Goal: Task Accomplishment & Management: Use online tool/utility

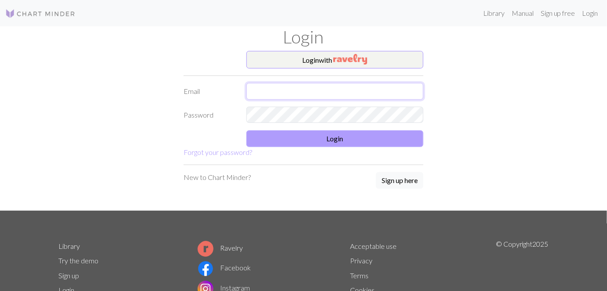
type input "[EMAIL_ADDRESS][DOMAIN_NAME]"
click at [351, 138] on button "Login" at bounding box center [334, 138] width 177 height 17
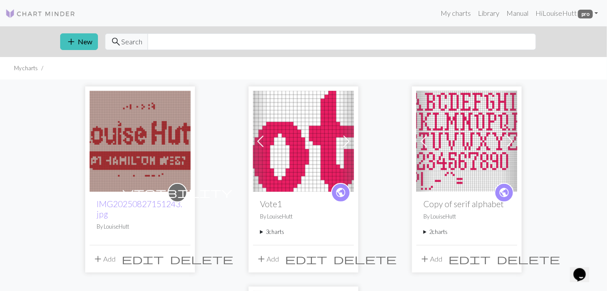
click at [156, 123] on img at bounding box center [140, 141] width 101 height 101
click at [281, 115] on img at bounding box center [303, 141] width 101 height 101
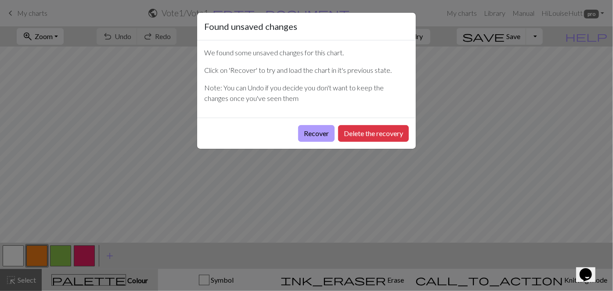
click at [327, 135] on button "Recover" at bounding box center [316, 133] width 36 height 17
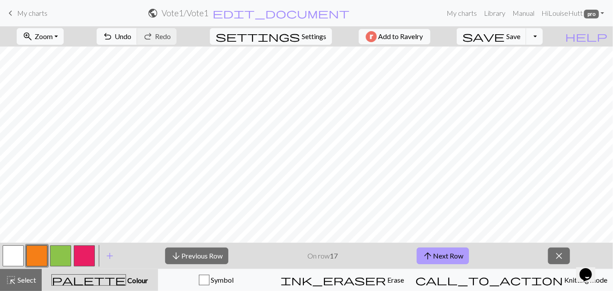
click at [454, 255] on button "arrow_upward Next Row" at bounding box center [443, 256] width 52 height 17
click at [455, 255] on button "arrow_upward Next Row" at bounding box center [443, 256] width 52 height 17
click at [431, 256] on span "arrow_upward" at bounding box center [427, 256] width 11 height 12
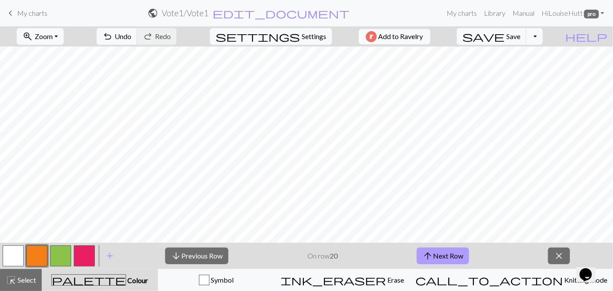
click at [431, 256] on span "arrow_upward" at bounding box center [427, 256] width 11 height 12
click at [456, 258] on button "arrow_upward Next Row" at bounding box center [443, 256] width 52 height 17
click at [455, 251] on button "arrow_upward Next Row" at bounding box center [443, 256] width 52 height 17
click at [438, 254] on button "arrow_upward Next Row" at bounding box center [443, 256] width 52 height 17
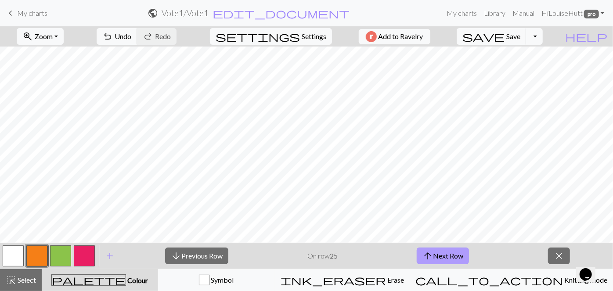
click at [435, 253] on button "arrow_upward Next Row" at bounding box center [443, 256] width 52 height 17
click at [17, 20] on link "keyboard_arrow_left My charts" at bounding box center [26, 13] width 42 height 15
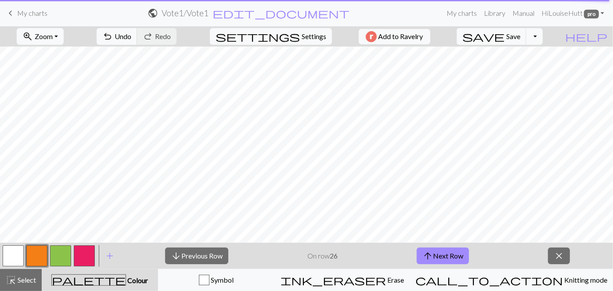
click at [18, 17] on span "My charts" at bounding box center [32, 13] width 30 height 8
click at [504, 37] on span "save" at bounding box center [483, 36] width 42 height 12
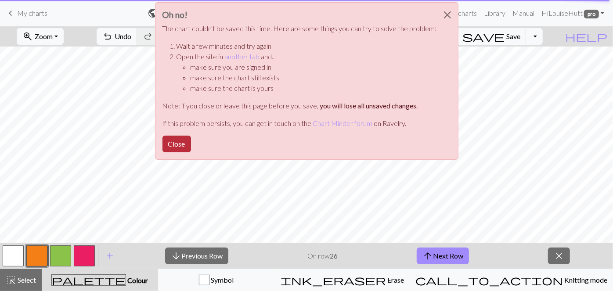
click at [180, 137] on button "Close" at bounding box center [176, 144] width 29 height 17
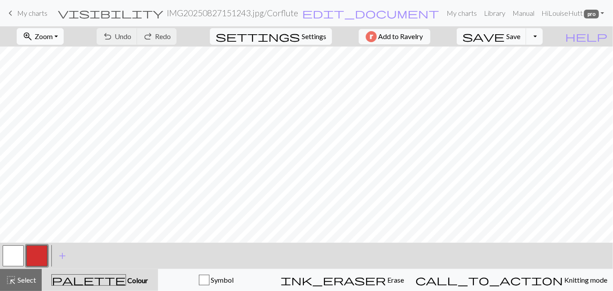
click at [50, 31] on button "zoom_in Zoom Zoom" at bounding box center [40, 36] width 47 height 17
click at [57, 83] on button "Fit height" at bounding box center [51, 83] width 69 height 14
click at [16, 253] on button "button" at bounding box center [13, 255] width 21 height 21
click at [131, 36] on span "Undo" at bounding box center [123, 36] width 17 height 8
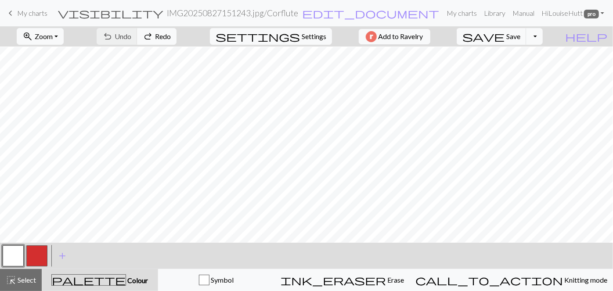
scroll to position [103, 0]
click at [18, 256] on button "button" at bounding box center [13, 255] width 21 height 21
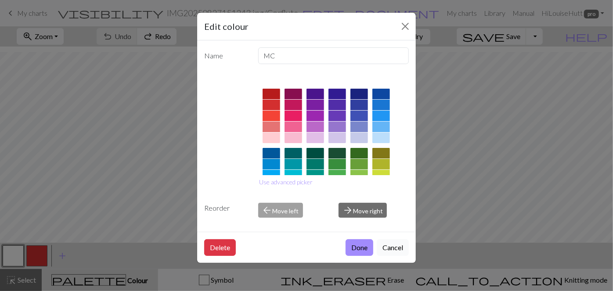
click at [402, 244] on button "Cancel" at bounding box center [393, 247] width 32 height 17
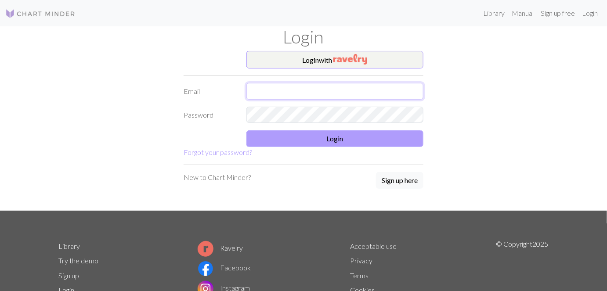
type input "[EMAIL_ADDRESS][DOMAIN_NAME]"
click at [301, 135] on button "Login" at bounding box center [334, 138] width 177 height 17
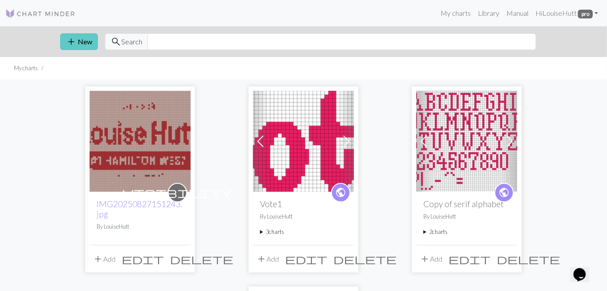
click at [89, 42] on button "add New" at bounding box center [79, 41] width 38 height 17
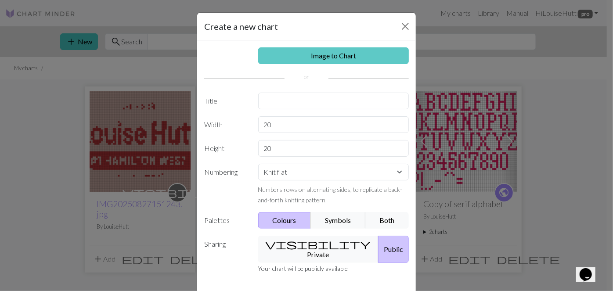
click at [312, 61] on link "Image to Chart" at bounding box center [333, 55] width 151 height 17
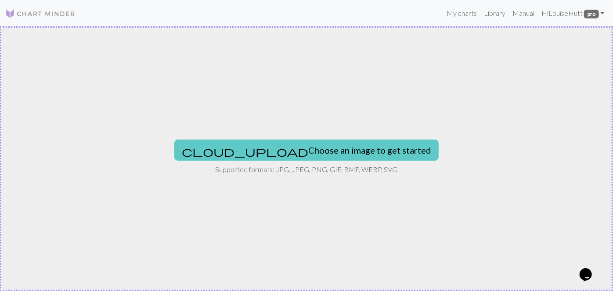
click at [308, 145] on button "cloud_upload Choose an image to get started" at bounding box center [306, 150] width 264 height 21
drag, startPoint x: 275, startPoint y: 162, endPoint x: 305, endPoint y: 148, distance: 32.8
click at [305, 148] on div "cloud_upload Choose an image to get started Supported formats: JPG, JPEG, PNG, …" at bounding box center [306, 158] width 613 height 265
click at [277, 146] on button "cloud_upload Choose an image to get started" at bounding box center [306, 150] width 264 height 21
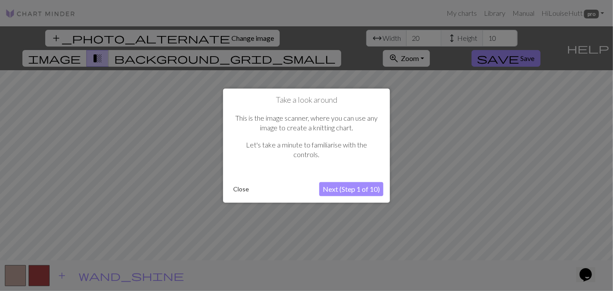
click at [233, 188] on button "Close" at bounding box center [241, 189] width 23 height 13
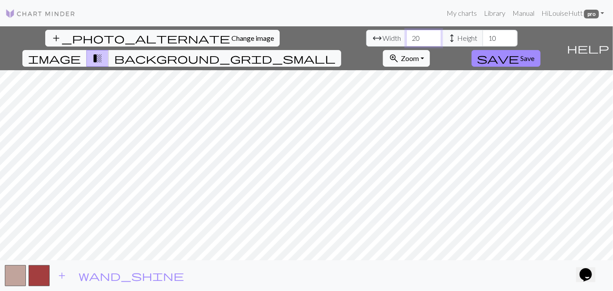
click at [406, 36] on input "20" at bounding box center [423, 38] width 35 height 17
type input "80"
click at [482, 37] on input "10" at bounding box center [499, 38] width 35 height 17
click at [482, 39] on input "10" at bounding box center [499, 38] width 35 height 17
type input "60"
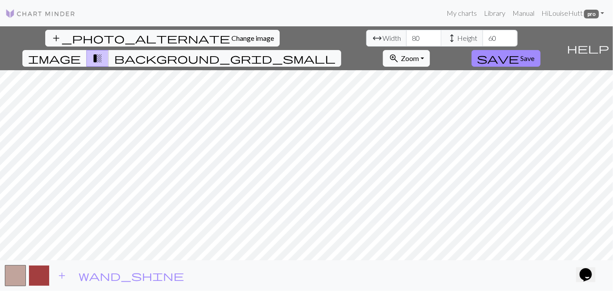
click at [36, 272] on button "button" at bounding box center [39, 275] width 21 height 21
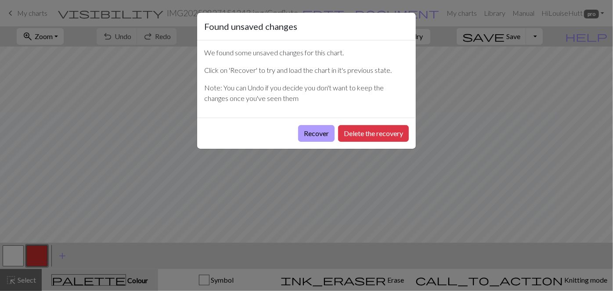
click at [316, 130] on button "Recover" at bounding box center [316, 133] width 36 height 17
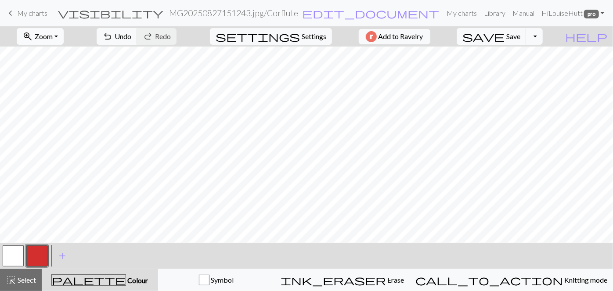
click at [60, 31] on button "zoom_in Zoom Zoom" at bounding box center [40, 36] width 47 height 17
click at [72, 59] on button "Fit all" at bounding box center [51, 55] width 69 height 14
click at [65, 255] on span "add" at bounding box center [62, 256] width 11 height 12
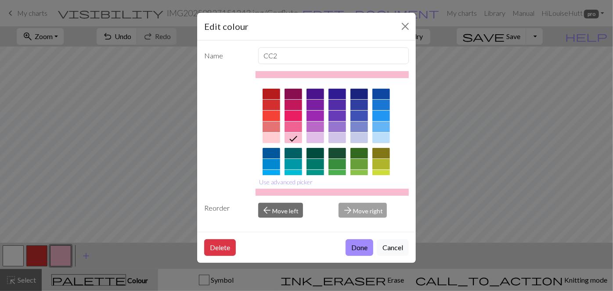
scroll to position [155, 0]
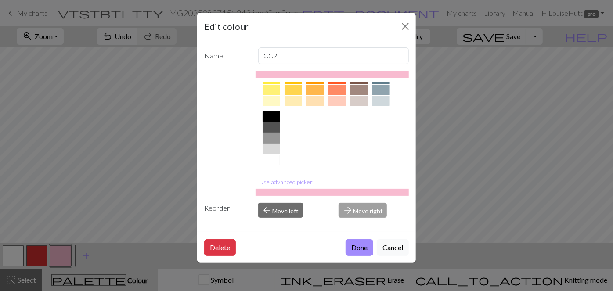
click at [274, 115] on div at bounding box center [271, 116] width 18 height 11
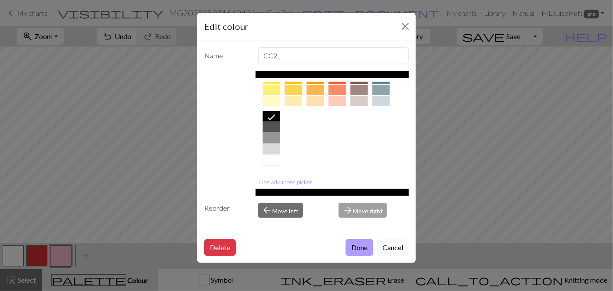
click at [359, 247] on button "Done" at bounding box center [359, 247] width 28 height 17
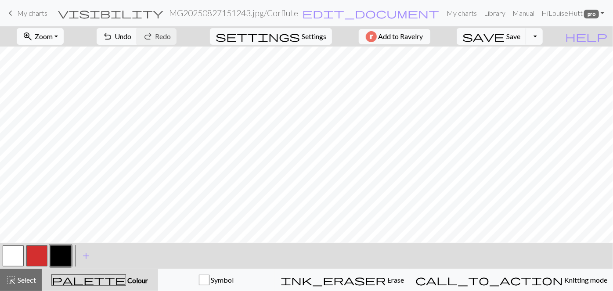
click at [52, 38] on span "Zoom" at bounding box center [44, 36] width 18 height 8
click at [58, 68] on button "Fit width" at bounding box center [51, 69] width 69 height 14
click at [16, 252] on button "button" at bounding box center [13, 255] width 21 height 21
click at [55, 254] on button "button" at bounding box center [60, 255] width 21 height 21
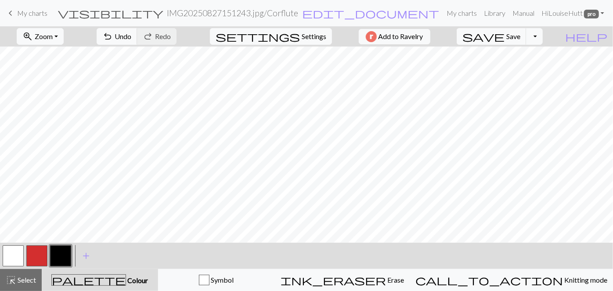
click at [11, 259] on button "button" at bounding box center [13, 255] width 21 height 21
click at [22, 274] on button "highlight_alt Select Select" at bounding box center [21, 280] width 42 height 22
click at [66, 258] on button "button" at bounding box center [60, 255] width 21 height 21
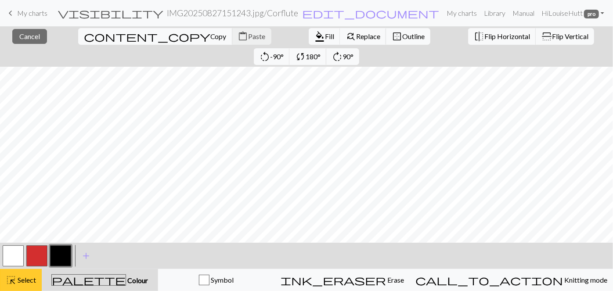
click at [21, 273] on button "highlight_alt Select Select" at bounding box center [21, 280] width 42 height 22
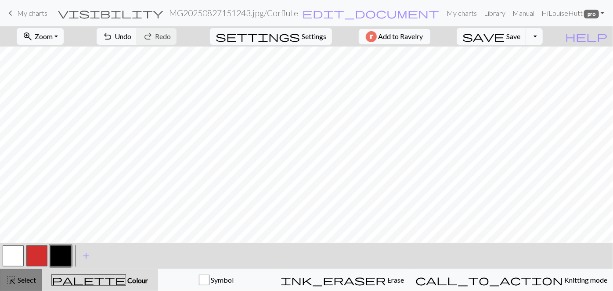
click at [19, 281] on span "Select" at bounding box center [26, 280] width 20 height 8
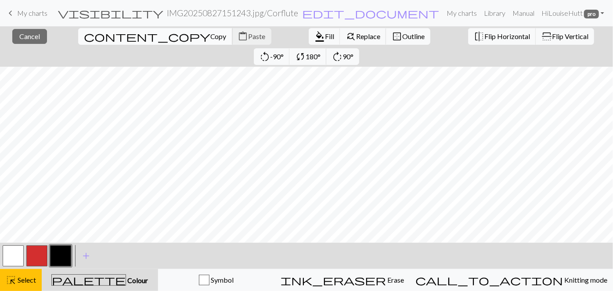
click at [90, 31] on button "content_copy Copy" at bounding box center [155, 36] width 154 height 17
click at [248, 33] on span "Paste" at bounding box center [256, 36] width 17 height 8
click at [16, 251] on button "button" at bounding box center [13, 255] width 21 height 21
click at [325, 36] on span "Fill" at bounding box center [329, 36] width 9 height 8
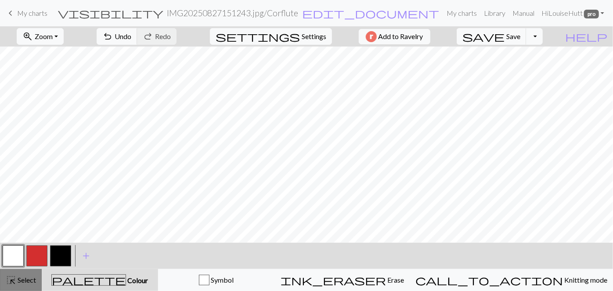
click at [11, 284] on span "highlight_alt" at bounding box center [11, 280] width 11 height 12
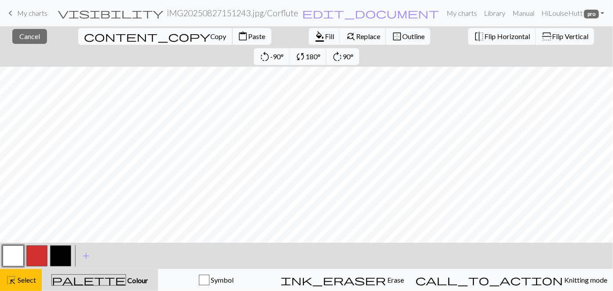
click at [210, 36] on span "Copy" at bounding box center [218, 36] width 16 height 8
click at [248, 39] on span "Paste" at bounding box center [256, 36] width 17 height 8
click at [325, 38] on span "Fill" at bounding box center [329, 36] width 9 height 8
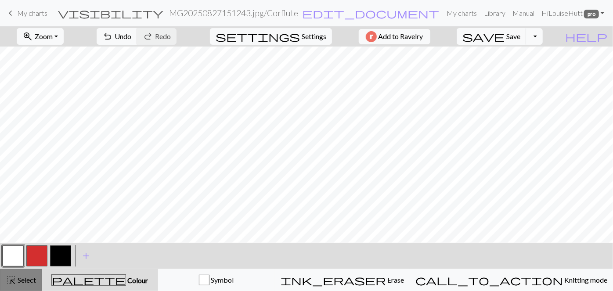
click at [23, 280] on span "Select" at bounding box center [26, 280] width 20 height 8
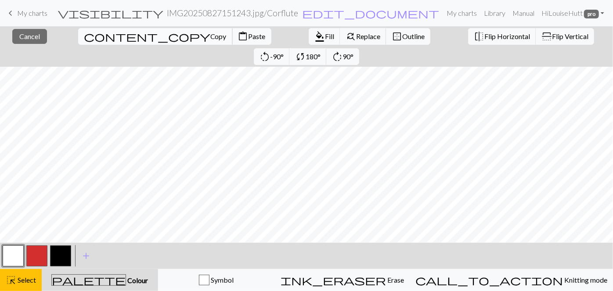
click at [90, 41] on button "content_copy Copy" at bounding box center [155, 36] width 154 height 17
click at [248, 36] on span "Paste" at bounding box center [256, 36] width 17 height 8
click at [232, 29] on button "content_paste Paste" at bounding box center [251, 36] width 39 height 17
click at [314, 37] on span "format_color_fill" at bounding box center [319, 36] width 11 height 12
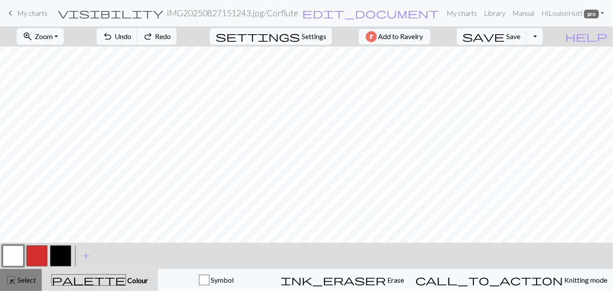
click at [28, 279] on span "Select" at bounding box center [26, 280] width 20 height 8
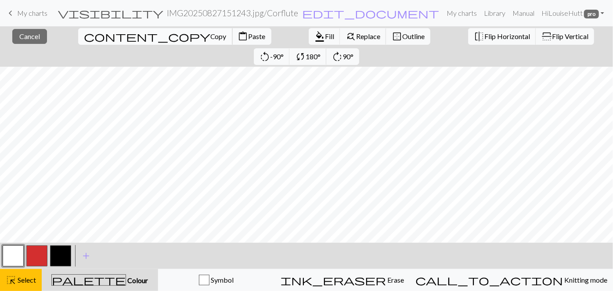
click at [210, 32] on span "Copy" at bounding box center [218, 36] width 16 height 8
click at [314, 34] on span "format_color_fill" at bounding box center [319, 36] width 11 height 12
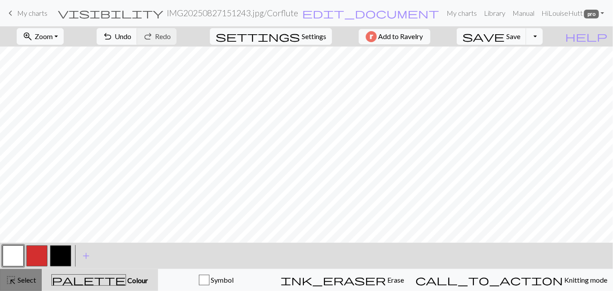
click at [30, 279] on span "Select" at bounding box center [26, 280] width 20 height 8
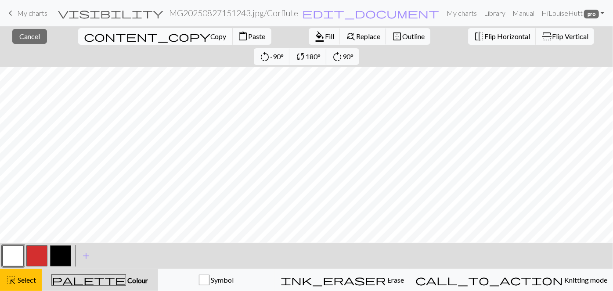
click at [210, 33] on span "Copy" at bounding box center [218, 36] width 16 height 8
click at [248, 33] on span "Paste" at bounding box center [256, 36] width 17 height 8
click at [325, 36] on span "Fill" at bounding box center [329, 36] width 9 height 8
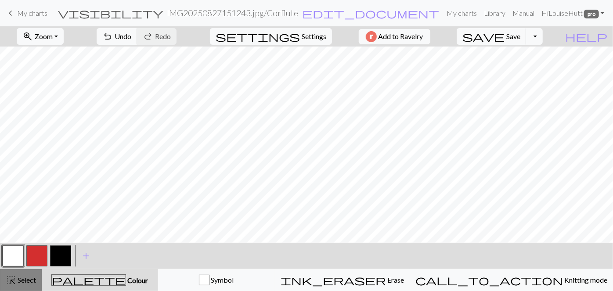
click at [19, 277] on span "Select" at bounding box center [26, 280] width 20 height 8
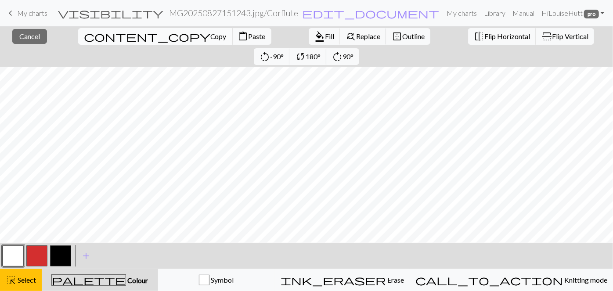
click at [210, 36] on span "Copy" at bounding box center [218, 36] width 16 height 8
click at [65, 255] on button "button" at bounding box center [60, 255] width 21 height 21
click at [18, 286] on button "highlight_alt Select Select" at bounding box center [21, 280] width 42 height 22
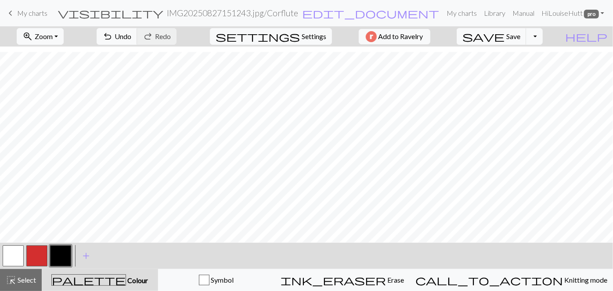
click at [255, 204] on div "zoom_in Zoom Zoom Fit all Fit width Fit height 50% 100% 150% 200% undo Undo Und…" at bounding box center [306, 158] width 613 height 265
click at [13, 252] on button "button" at bounding box center [13, 255] width 21 height 21
click at [58, 253] on button "button" at bounding box center [60, 255] width 21 height 21
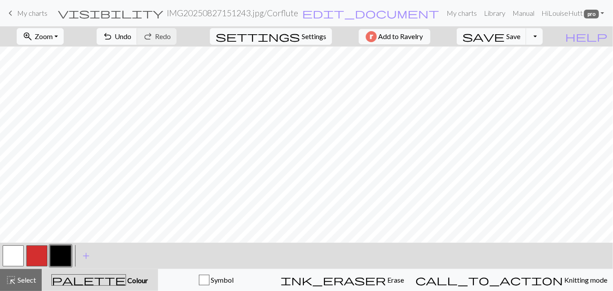
click at [50, 32] on span "Zoom" at bounding box center [44, 36] width 18 height 8
click at [55, 53] on button "Fit all" at bounding box center [51, 55] width 69 height 14
click at [12, 259] on button "button" at bounding box center [13, 255] width 21 height 21
click at [14, 282] on span "highlight_alt" at bounding box center [11, 280] width 11 height 12
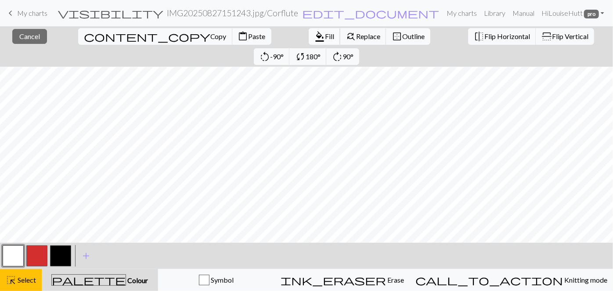
click at [325, 38] on span "Fill" at bounding box center [329, 36] width 9 height 8
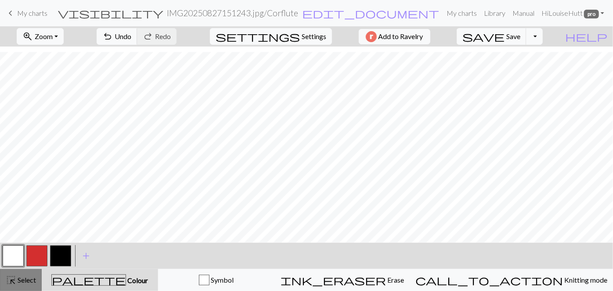
click at [26, 284] on div "highlight_alt Select Select" at bounding box center [21, 280] width 30 height 11
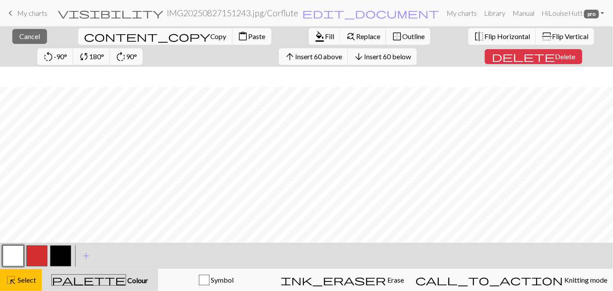
scroll to position [123, 0]
click at [22, 278] on span "Select" at bounding box center [26, 280] width 20 height 8
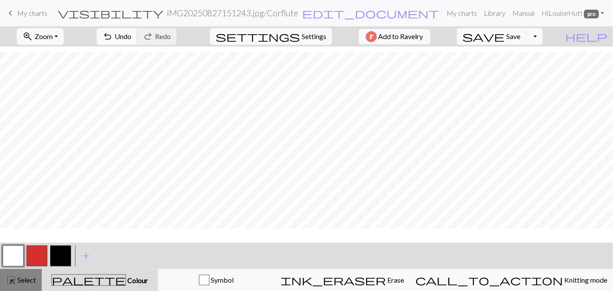
scroll to position [103, 0]
click at [22, 276] on span "Select" at bounding box center [26, 280] width 20 height 8
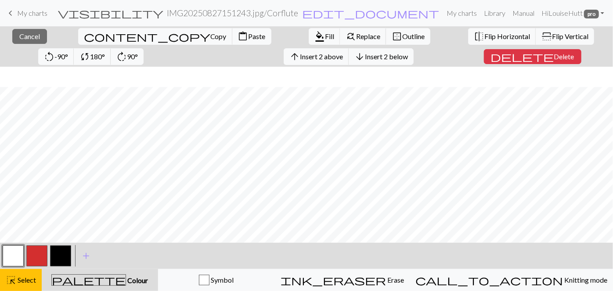
scroll to position [123, 0]
click at [554, 55] on span "Delete" at bounding box center [564, 56] width 20 height 8
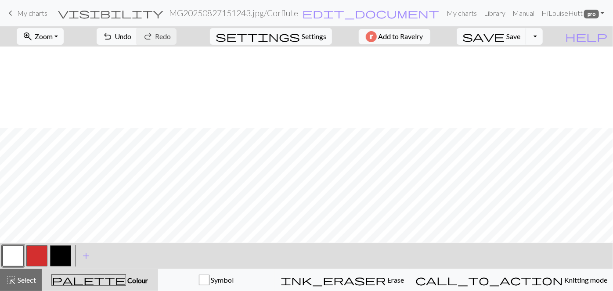
scroll to position [82, 0]
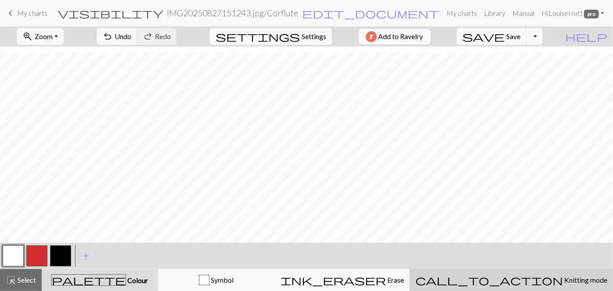
click at [563, 277] on span "Knitting mode" at bounding box center [585, 280] width 44 height 8
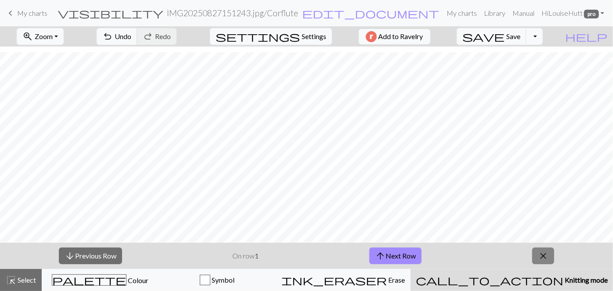
click at [533, 261] on button "close" at bounding box center [543, 256] width 22 height 17
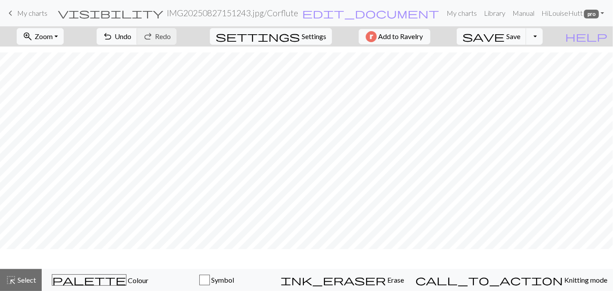
scroll to position [55, 0]
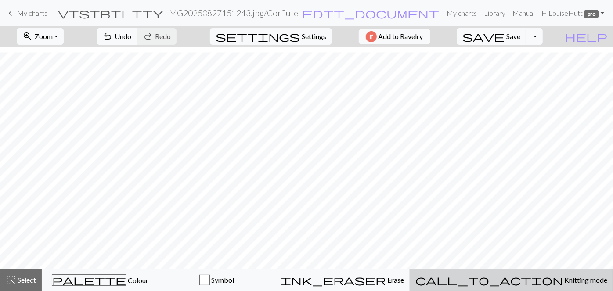
click at [563, 279] on span "Knitting mode" at bounding box center [585, 280] width 44 height 8
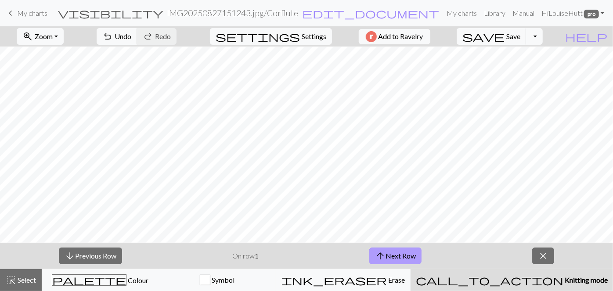
click at [390, 248] on button "arrow_upward Next Row" at bounding box center [395, 256] width 52 height 17
click at [418, 256] on button "arrow_upward Next Row" at bounding box center [395, 256] width 52 height 17
click at [411, 257] on button "arrow_upward Next Row" at bounding box center [395, 256] width 52 height 17
click at [402, 248] on button "arrow_upward Next Row" at bounding box center [395, 256] width 52 height 17
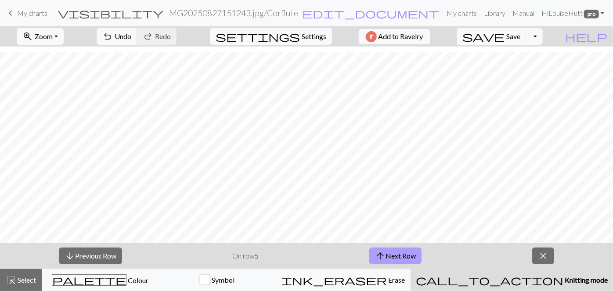
click at [413, 258] on button "arrow_upward Next Row" at bounding box center [395, 256] width 52 height 17
click at [409, 251] on button "arrow_upward Next Row" at bounding box center [395, 256] width 52 height 17
click at [408, 257] on button "arrow_upward Next Row" at bounding box center [395, 256] width 52 height 17
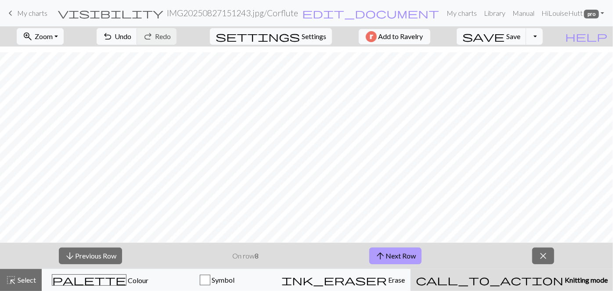
click at [404, 256] on button "arrow_upward Next Row" at bounding box center [395, 256] width 52 height 17
click at [406, 264] on button "arrow_upward Next Row" at bounding box center [397, 256] width 52 height 17
click at [391, 255] on button "arrow_upward Next Row" at bounding box center [397, 256] width 52 height 17
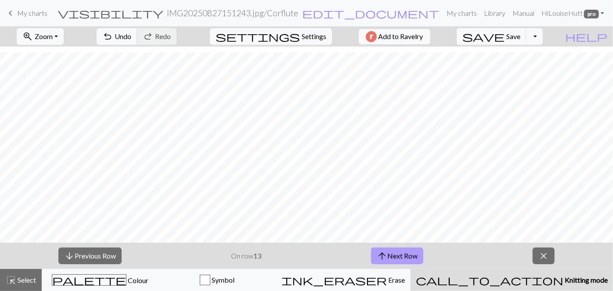
click at [390, 255] on button "arrow_upward Next Row" at bounding box center [397, 256] width 52 height 17
click at [413, 251] on button "arrow_upward Next Row" at bounding box center [397, 256] width 52 height 17
click at [403, 261] on button "arrow_upward Next Row" at bounding box center [397, 256] width 52 height 17
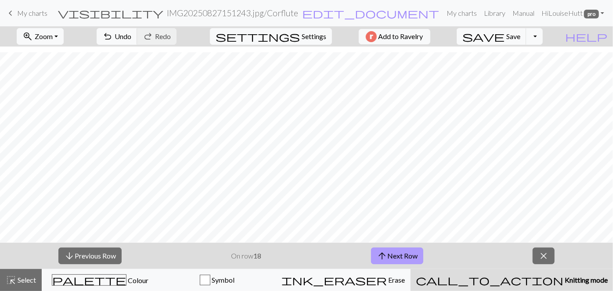
click at [403, 261] on button "arrow_upward Next Row" at bounding box center [397, 256] width 52 height 17
click at [401, 256] on button "arrow_upward Next Row" at bounding box center [397, 256] width 52 height 17
click at [400, 261] on button "arrow_upward Next Row" at bounding box center [397, 256] width 52 height 17
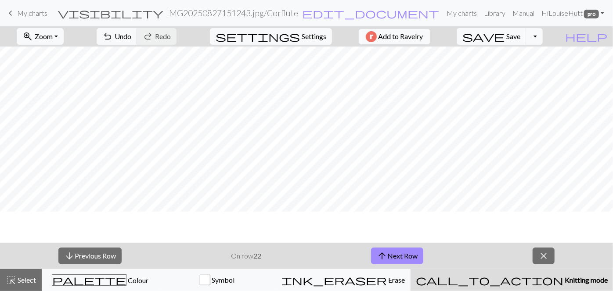
scroll to position [4, 0]
click at [399, 250] on button "arrow_upward Next Row" at bounding box center [397, 256] width 52 height 17
click at [402, 248] on button "arrow_upward Next Row" at bounding box center [397, 256] width 52 height 17
click at [402, 257] on button "arrow_upward Next Row" at bounding box center [397, 256] width 52 height 17
click at [400, 254] on button "arrow_upward Next Row" at bounding box center [397, 256] width 52 height 17
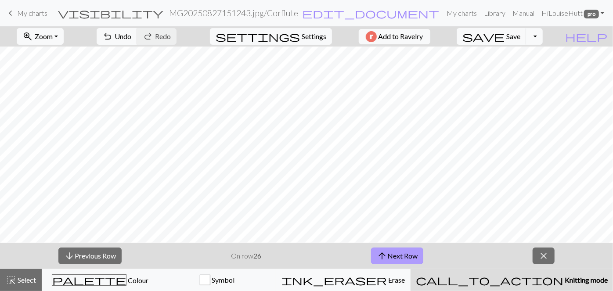
click at [416, 261] on button "arrow_upward Next Row" at bounding box center [397, 256] width 52 height 17
click at [395, 258] on button "arrow_upward Next Row" at bounding box center [397, 256] width 52 height 17
click at [399, 258] on button "arrow_upward Next Row" at bounding box center [397, 256] width 52 height 17
